Goal: Information Seeking & Learning: Learn about a topic

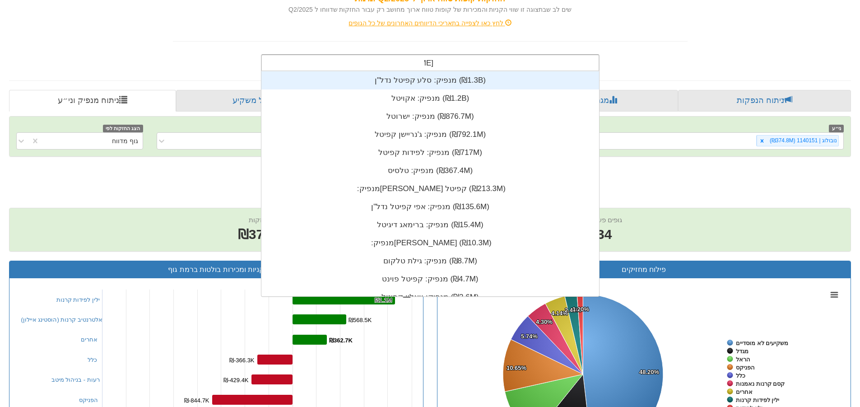
scroll to position [36, 0]
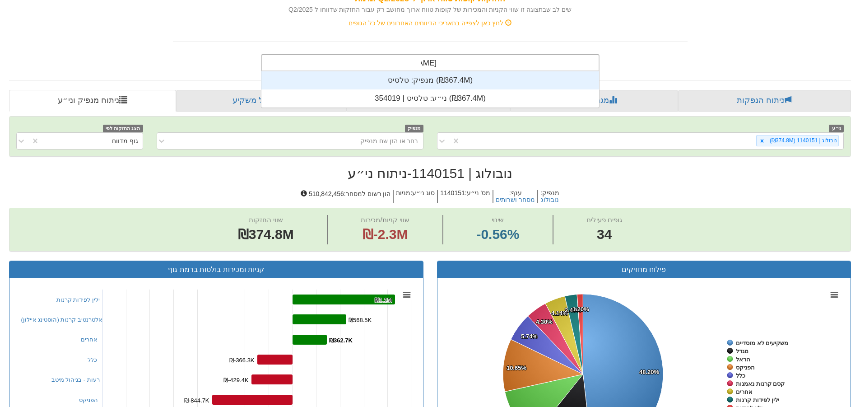
type input "טלסיס"
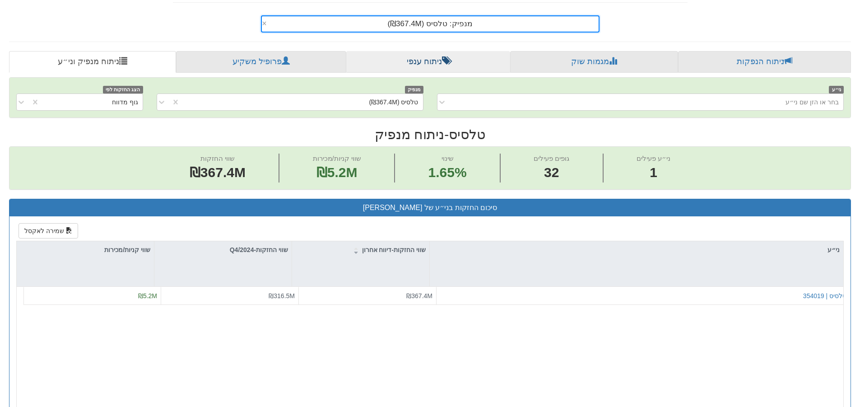
scroll to position [90, 0]
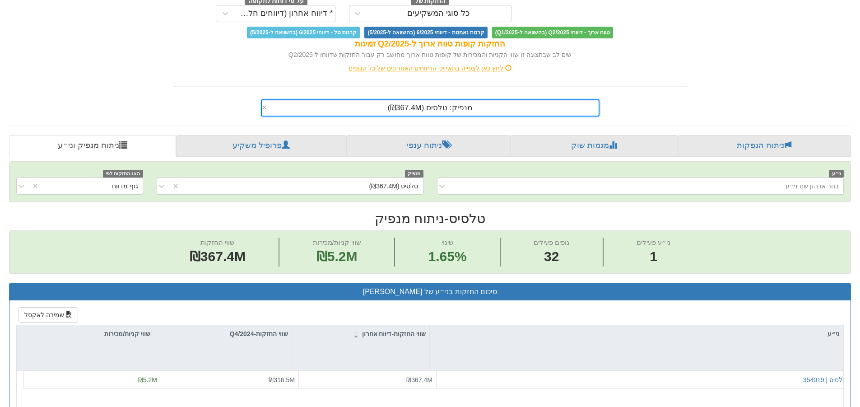
click at [493, 110] on div "מנפיק: ‏טלסיס ‎(₪367.4M)‎" at bounding box center [430, 107] width 337 height 15
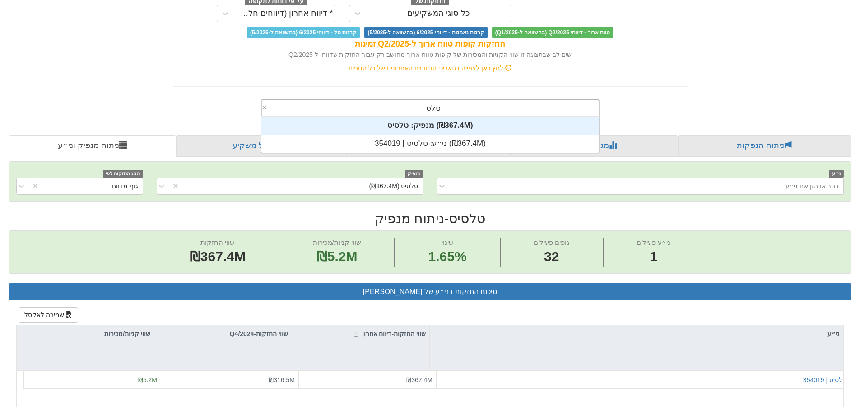
scroll to position [36, 0]
type input "טלסיס"
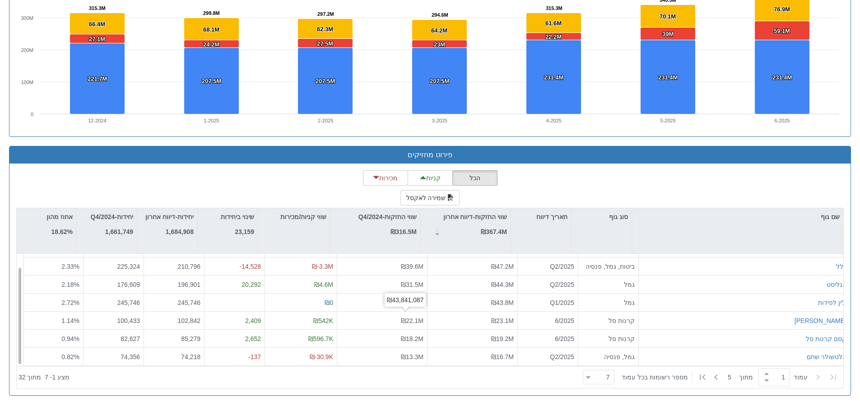
scroll to position [14, 0]
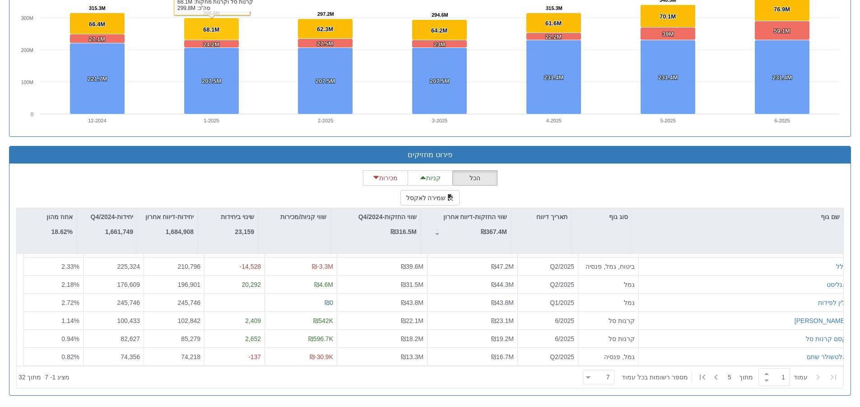
type input "\"
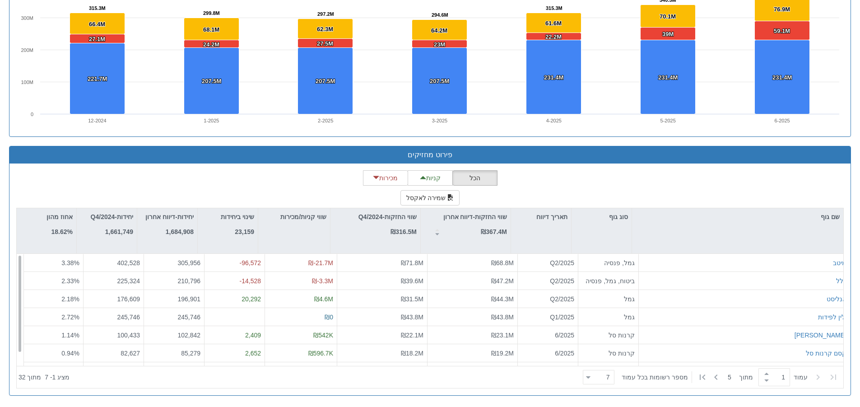
scroll to position [0, 0]
click at [386, 177] on button "מכירות" at bounding box center [385, 177] width 45 height 15
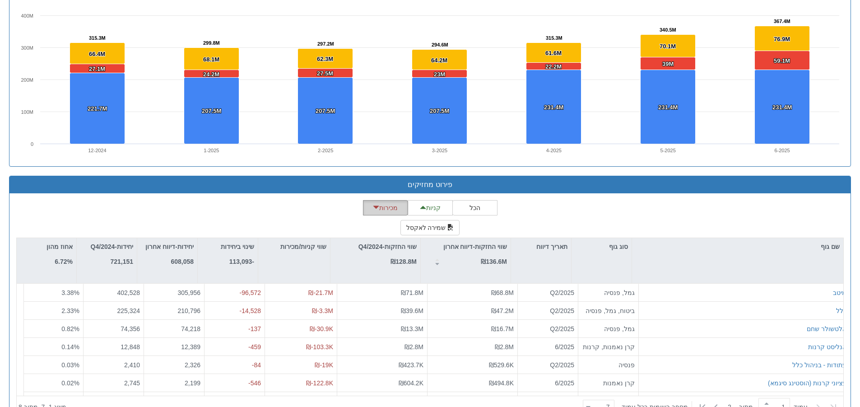
scroll to position [648, 0]
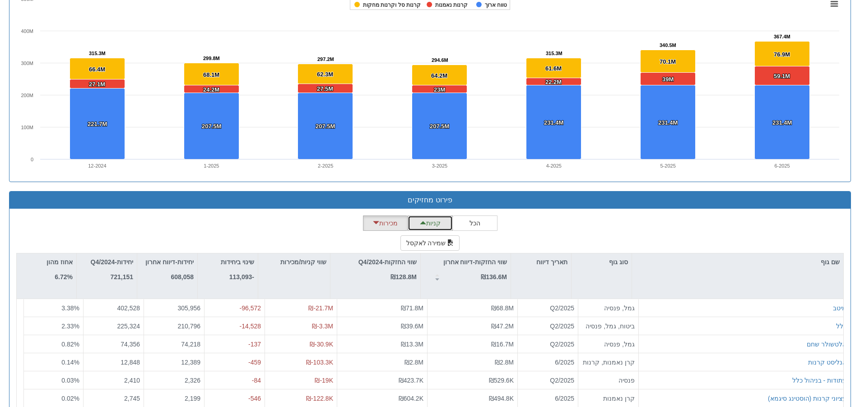
click at [429, 224] on button "קניות" at bounding box center [430, 222] width 45 height 15
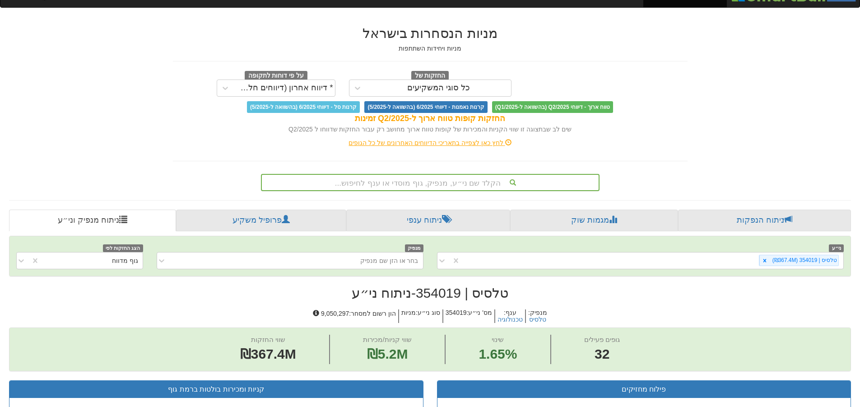
scroll to position [25, 0]
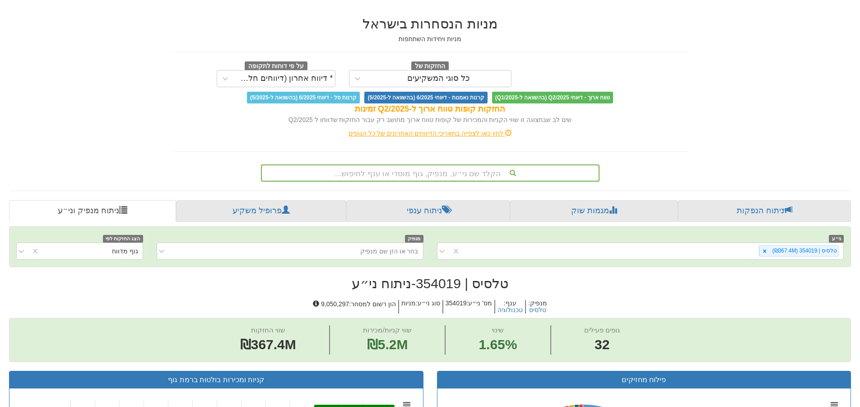
click at [488, 181] on div "הקלד שם ני״ע, מנפיק, גוף מוסדי או ענף לחיפוש..." at bounding box center [430, 172] width 339 height 17
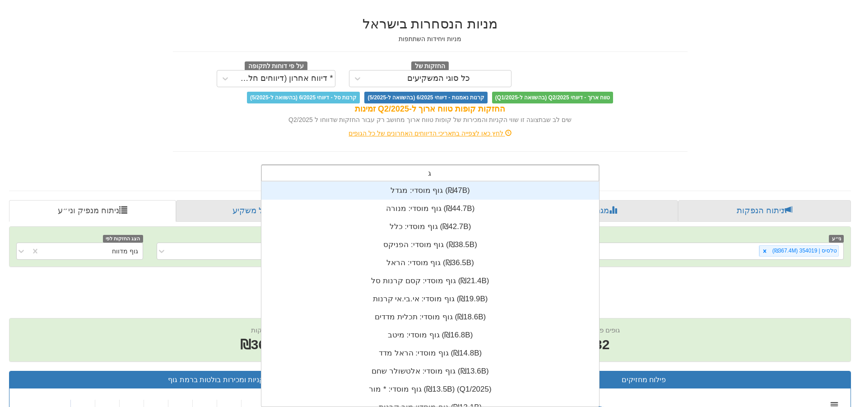
scroll to position [225, 0]
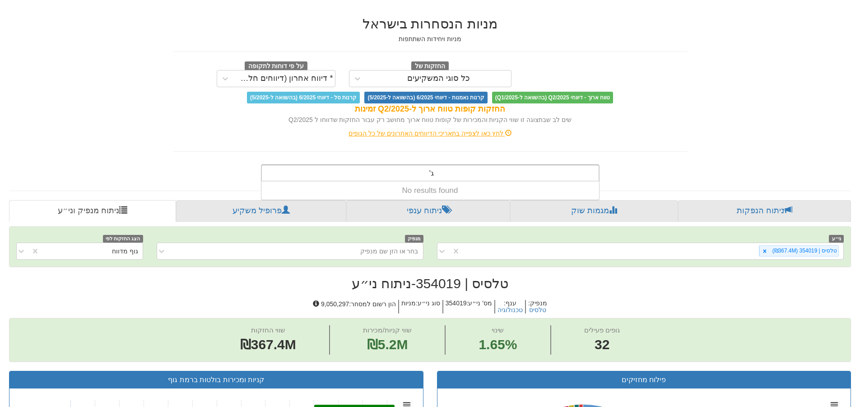
type input "ג'נ"
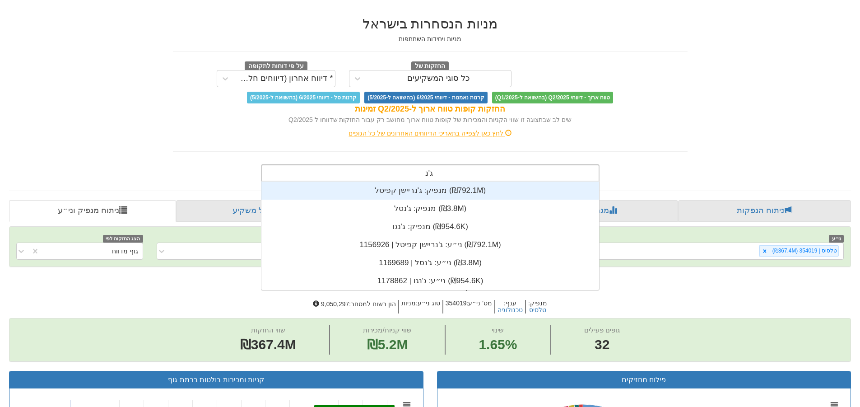
scroll to position [108, 0]
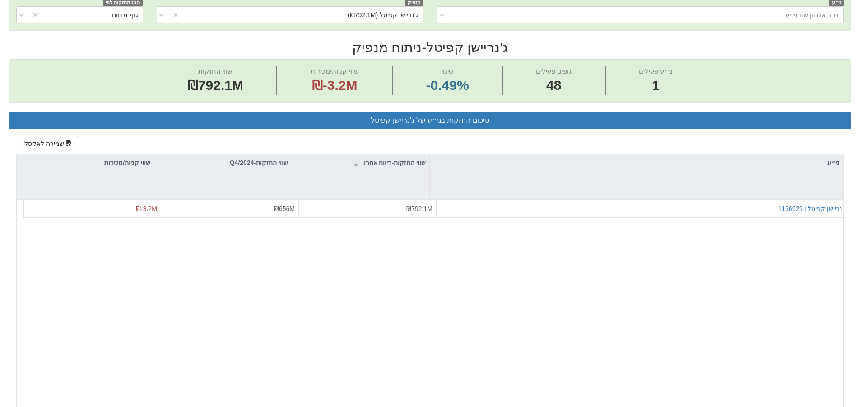
scroll to position [90, 0]
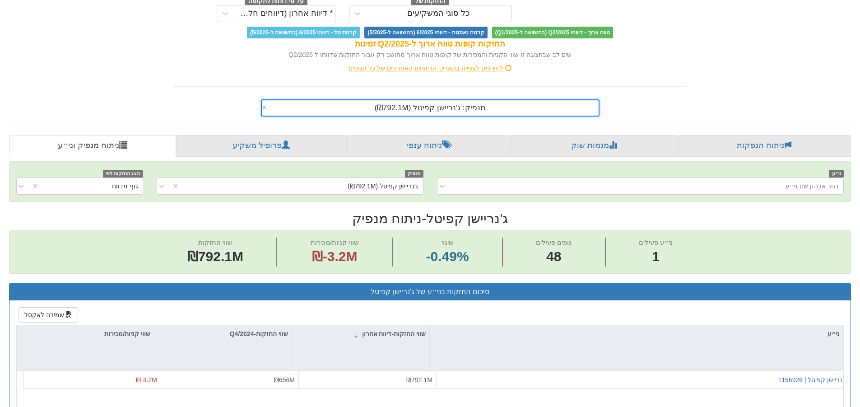
click at [391, 107] on span "מנפיק: ‏ג'נריישן קפיטל ‎(₪792.1M)‎" at bounding box center [429, 107] width 111 height 9
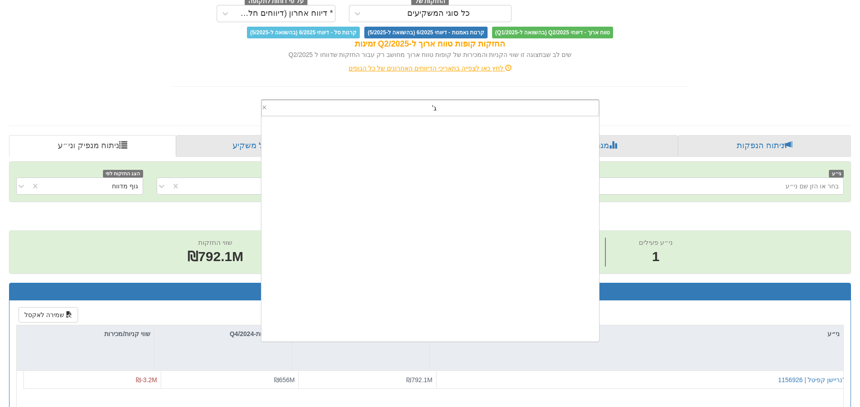
scroll to position [72, 0]
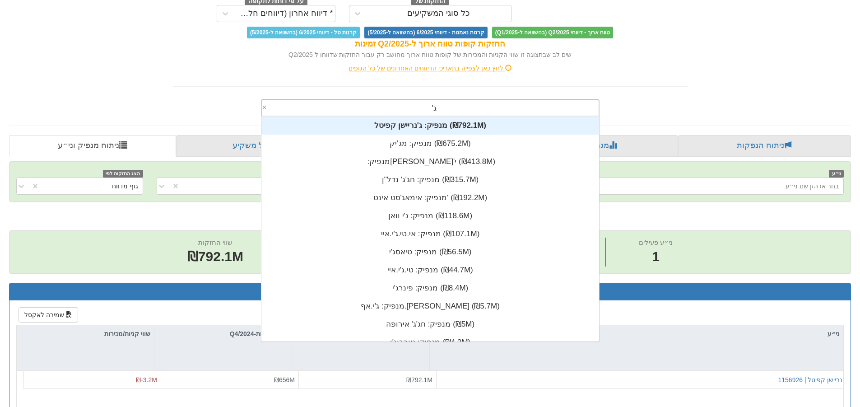
type input "ג'נ"
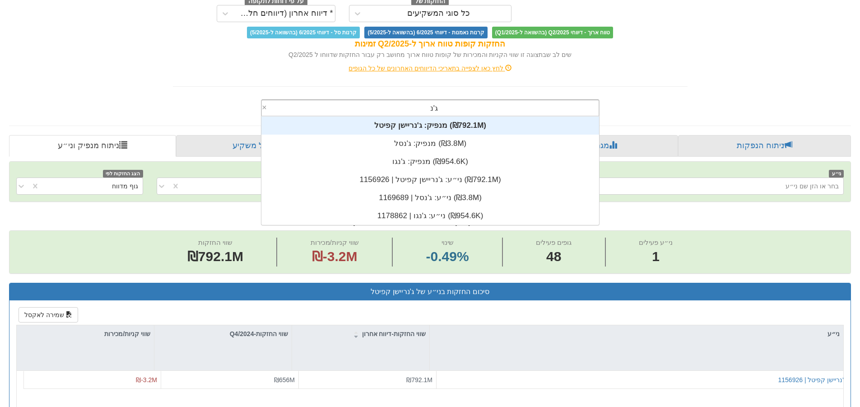
scroll to position [108, 0]
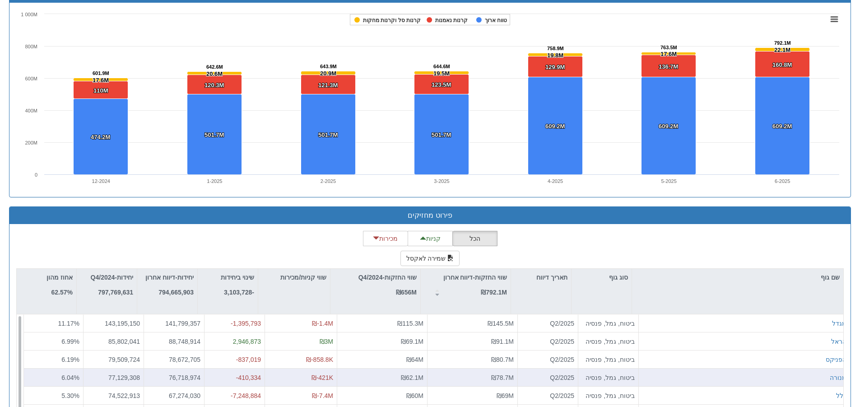
scroll to position [722, 0]
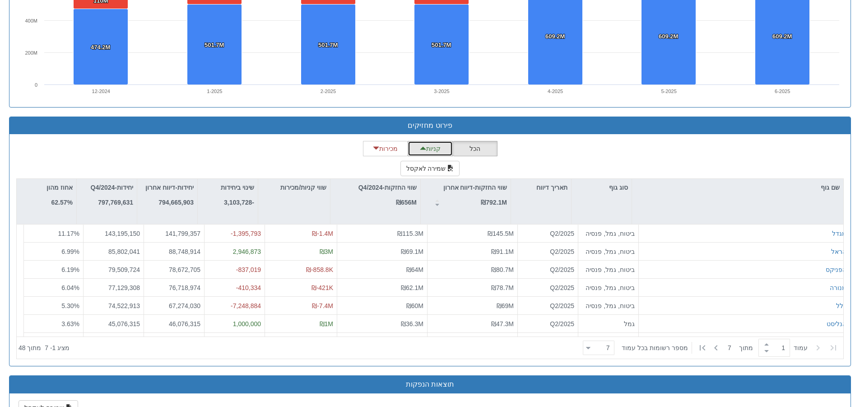
click at [423, 151] on span "button" at bounding box center [423, 148] width 6 height 6
